Goal: Transaction & Acquisition: Purchase product/service

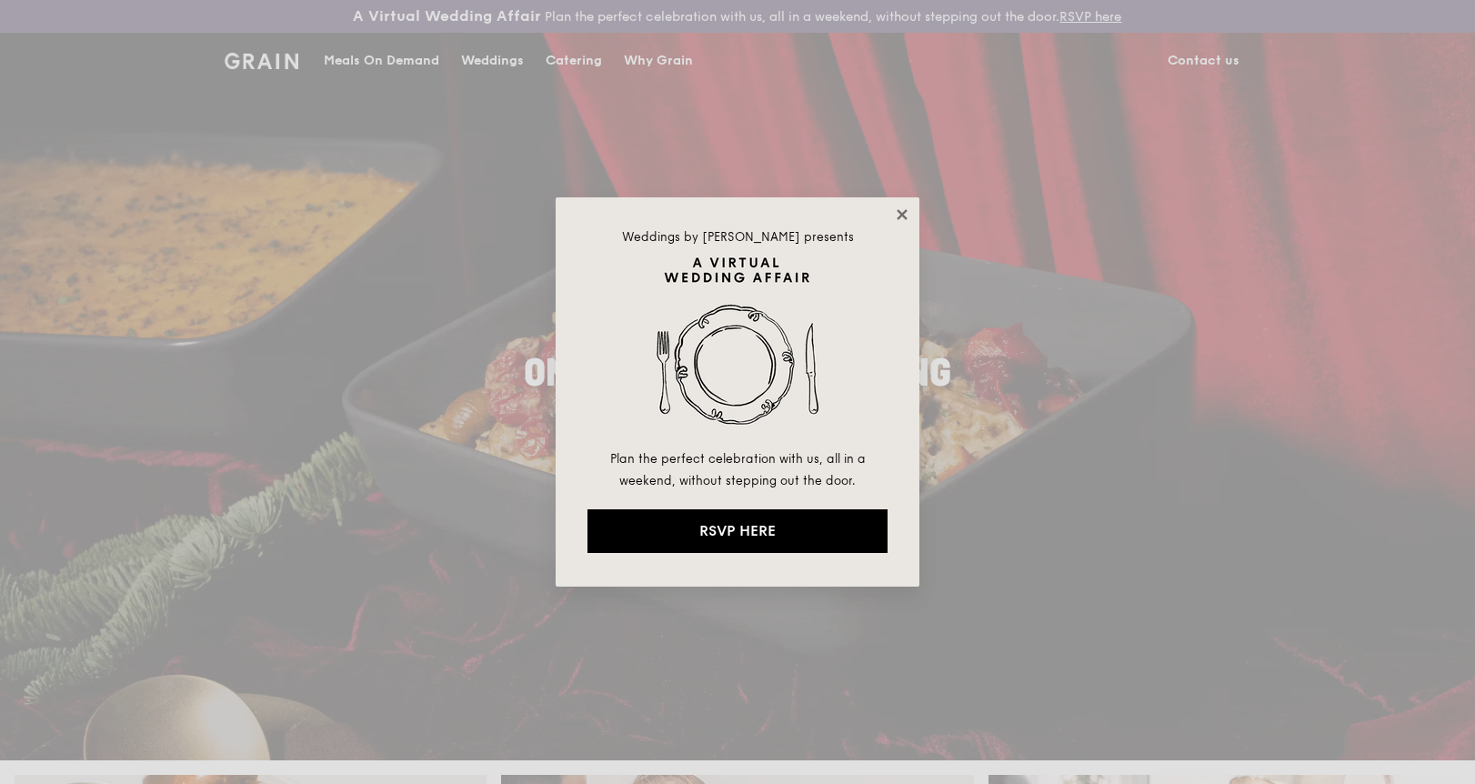
click at [905, 221] on icon at bounding box center [902, 214] width 16 height 16
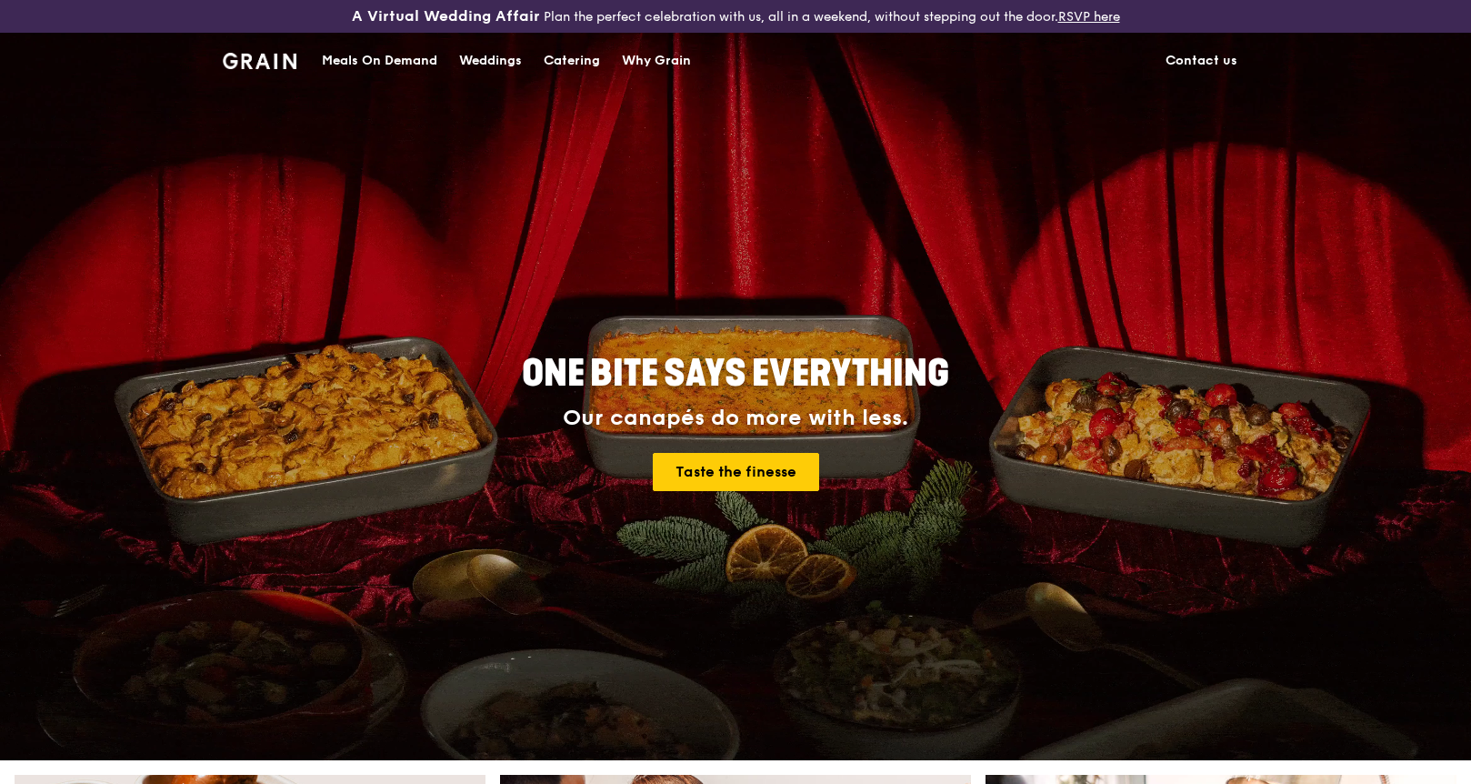
click at [379, 59] on div "Meals On Demand" at bounding box center [379, 61] width 115 height 55
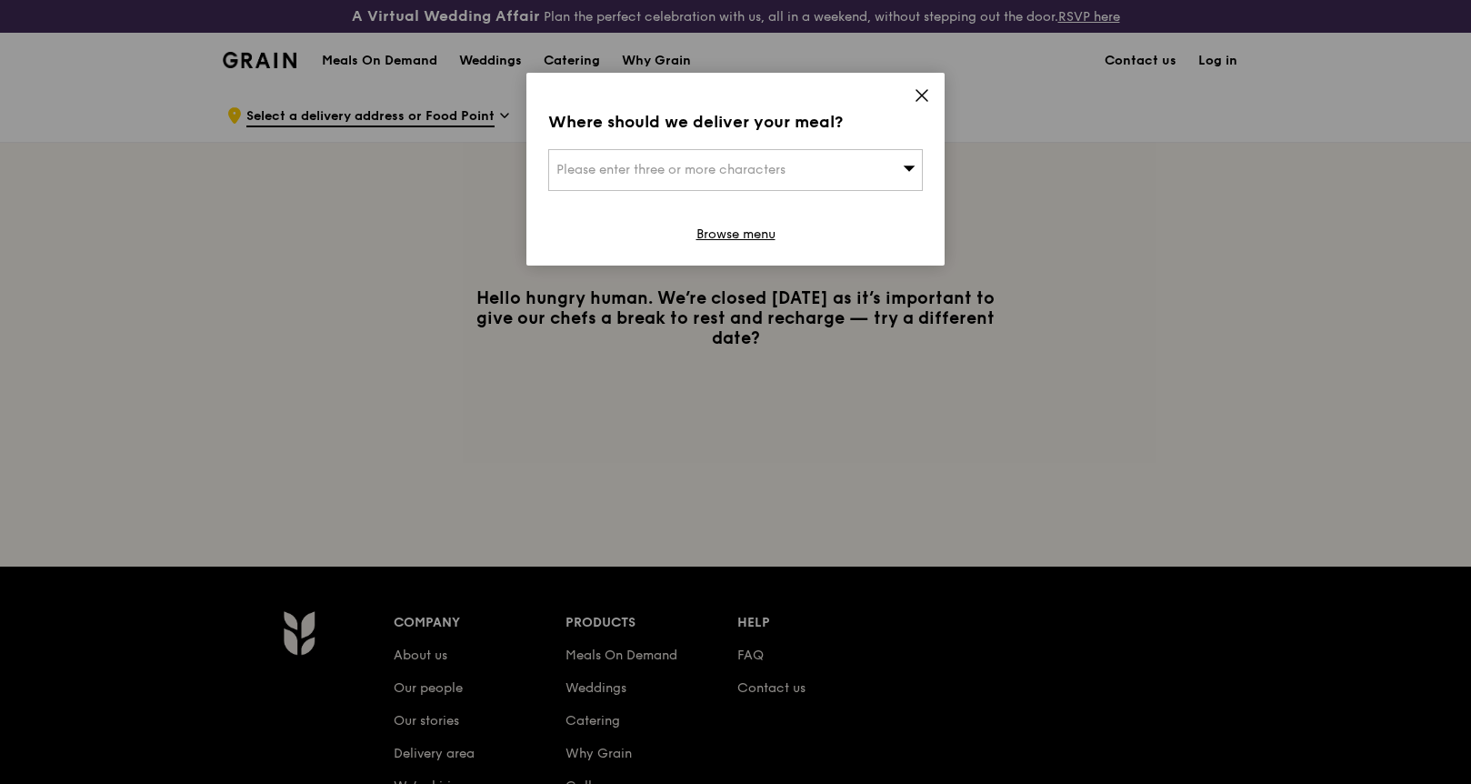
click at [738, 184] on div "Please enter three or more characters" at bounding box center [735, 170] width 375 height 42
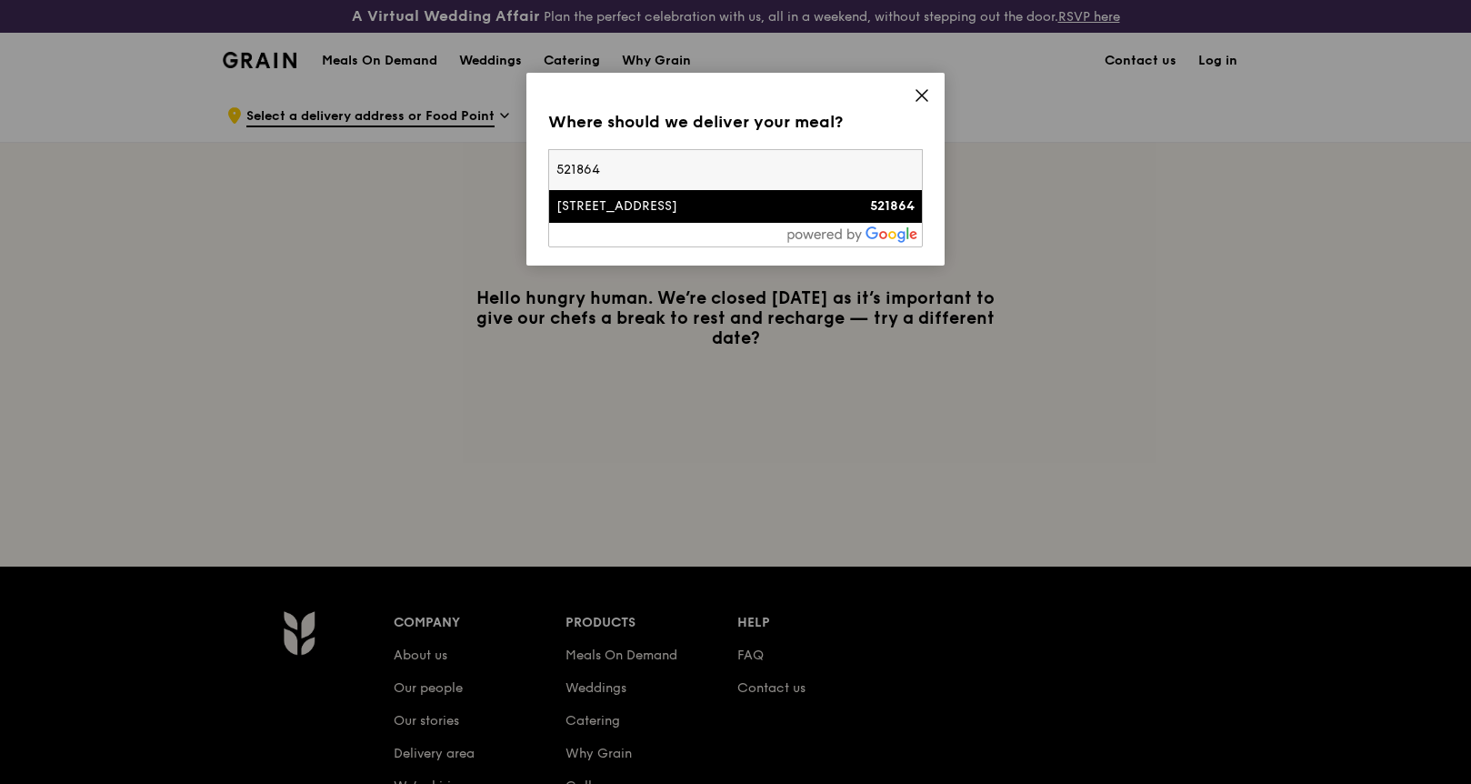
type input "521864"
click at [705, 219] on li "[STREET_ADDRESS] 521864" at bounding box center [735, 206] width 373 height 33
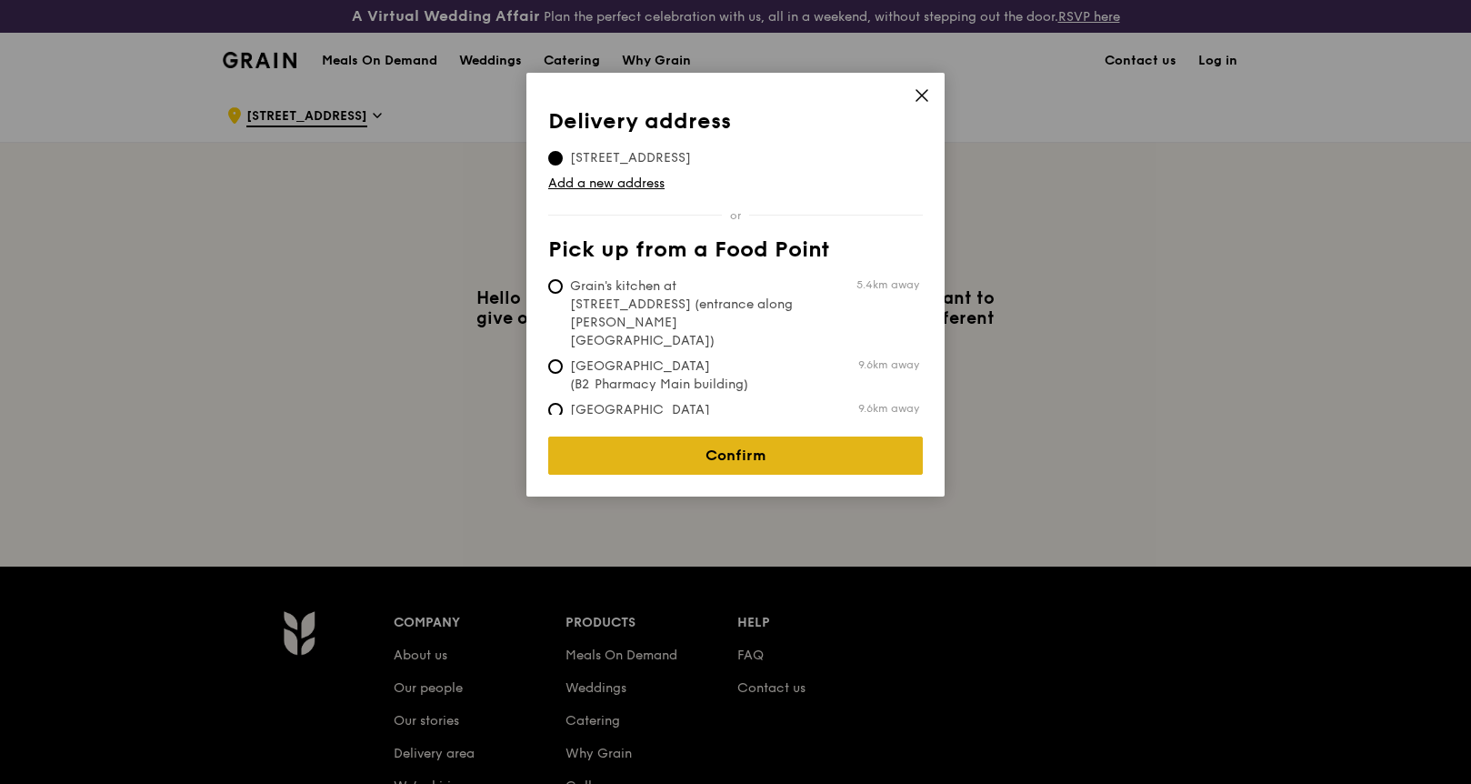
click at [730, 449] on link "Confirm" at bounding box center [735, 456] width 375 height 38
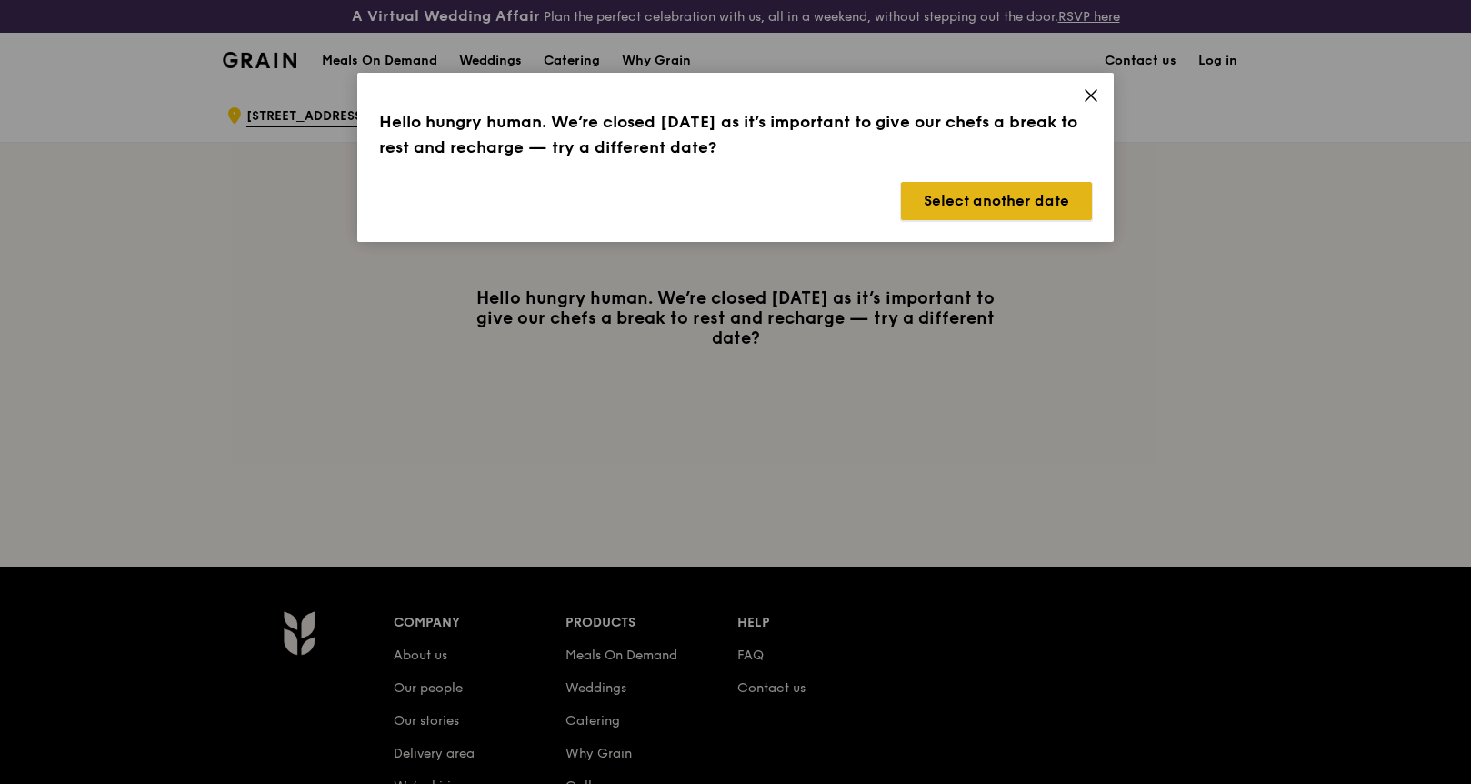
click at [1007, 204] on button "Select another date" at bounding box center [996, 201] width 191 height 38
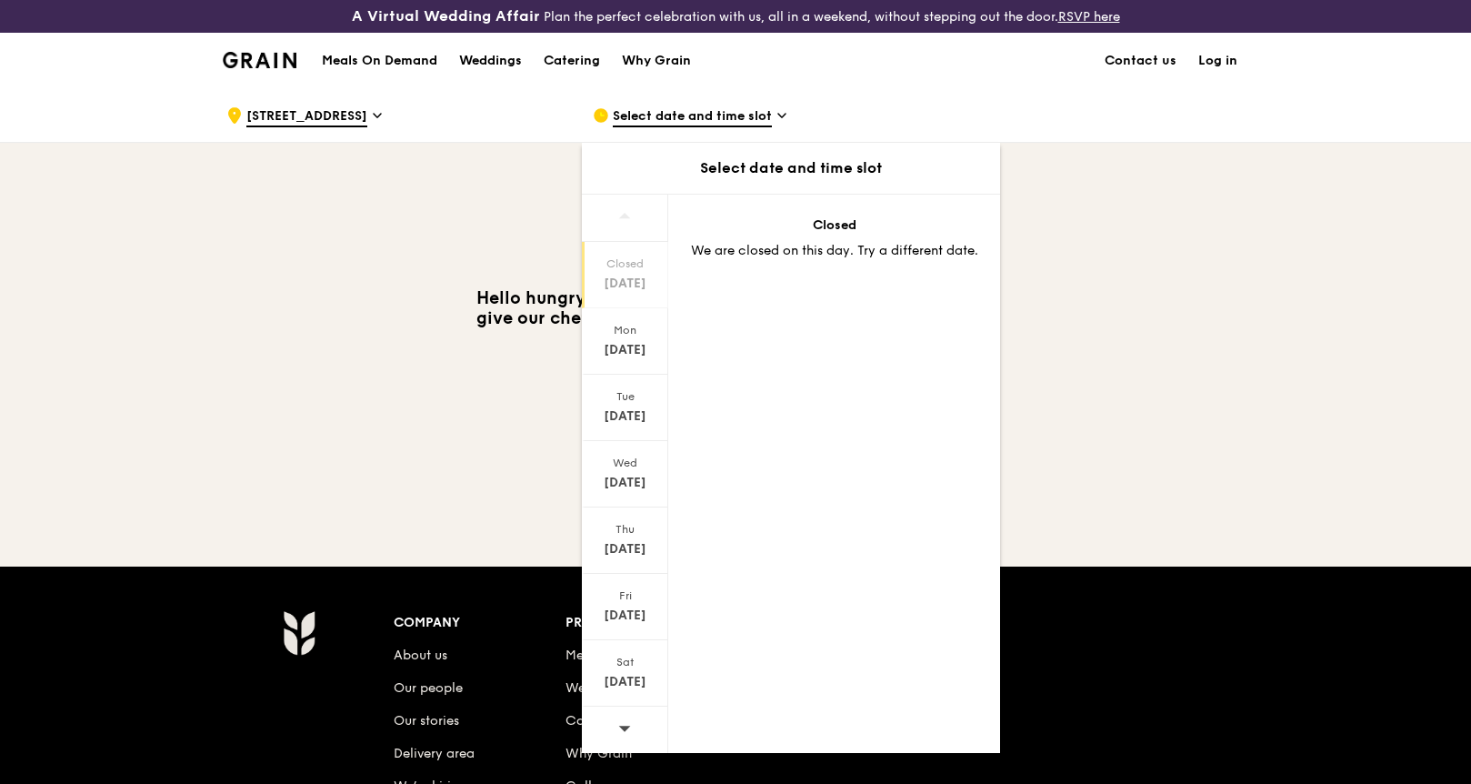
click at [629, 290] on div "[DATE]" at bounding box center [625, 284] width 81 height 18
click at [622, 343] on div "[DATE]" at bounding box center [625, 350] width 81 height 18
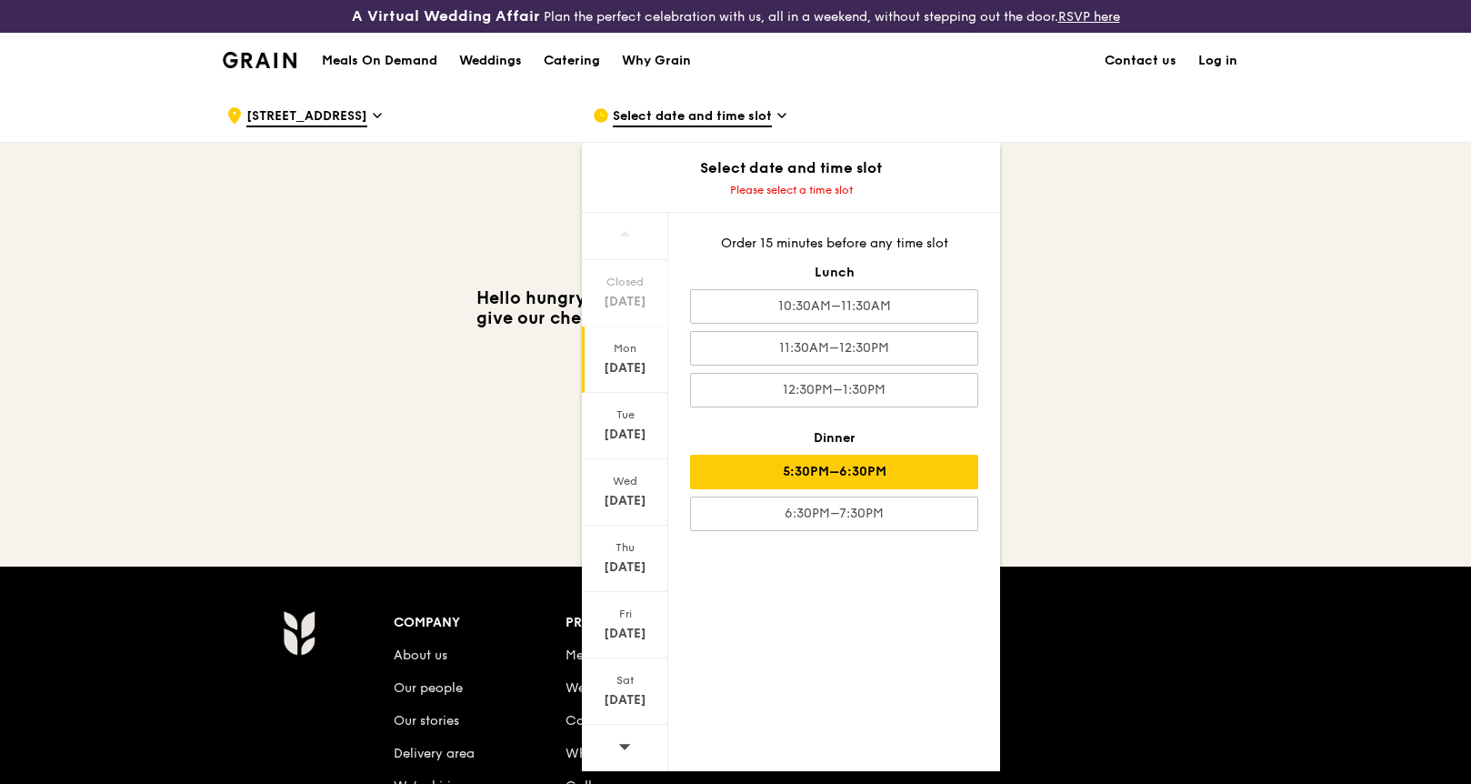
click at [759, 466] on div "5:30PM–6:30PM" at bounding box center [834, 472] width 288 height 35
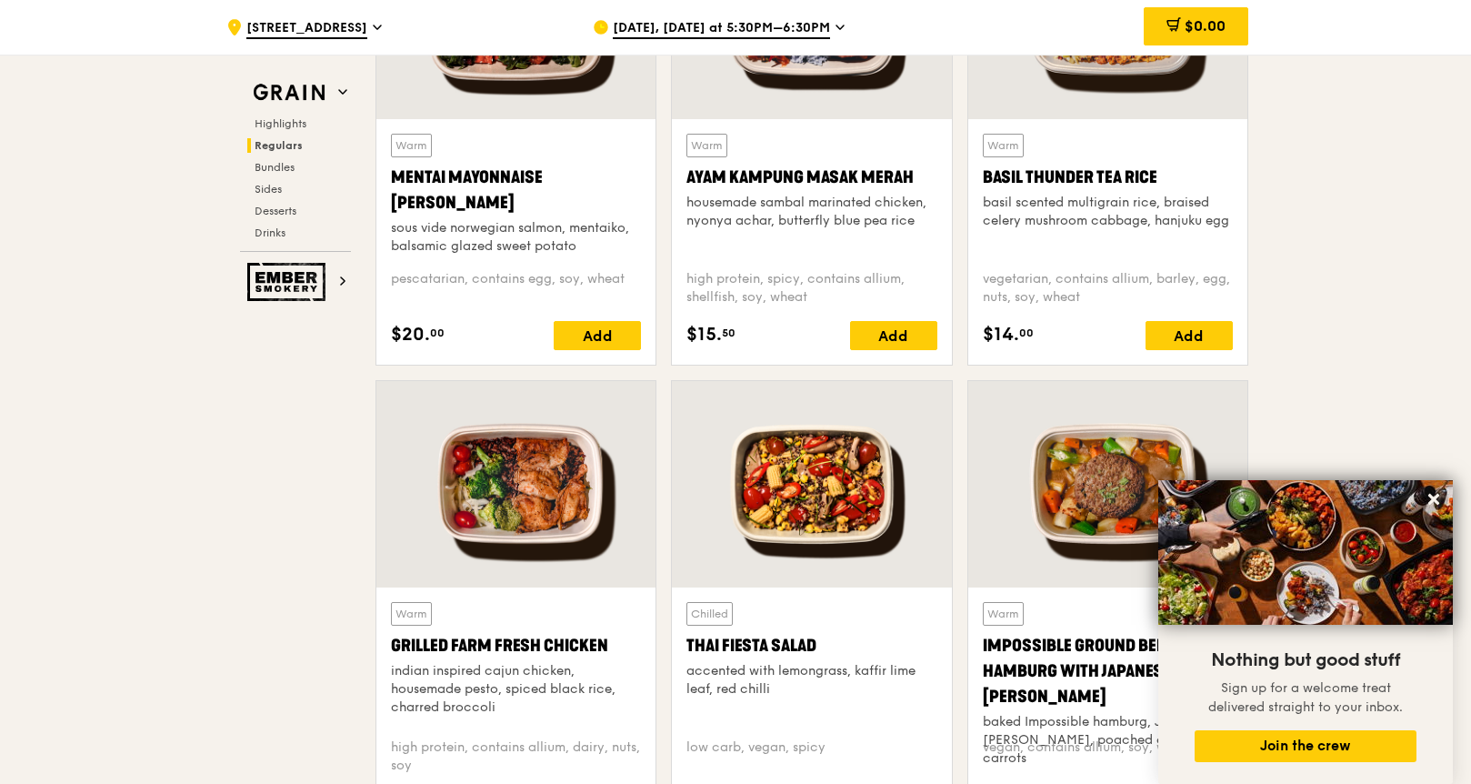
scroll to position [1822, 0]
